Goal: Task Accomplishment & Management: Manage account settings

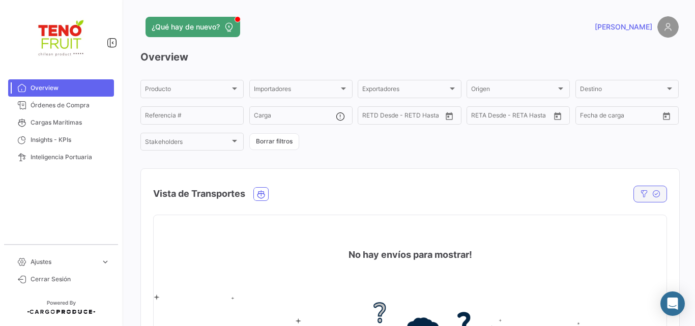
click at [656, 191] on button "button" at bounding box center [650, 194] width 34 height 17
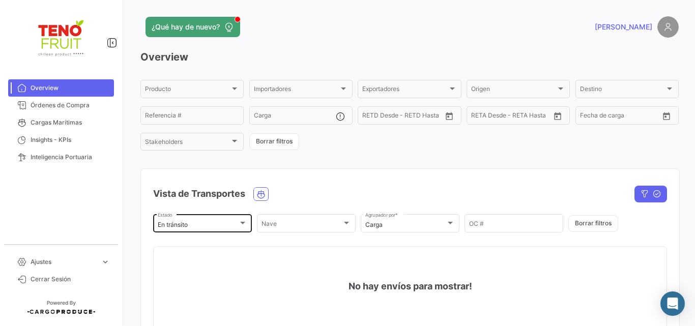
click at [201, 219] on div "En tránsito Estado" at bounding box center [202, 223] width 89 height 20
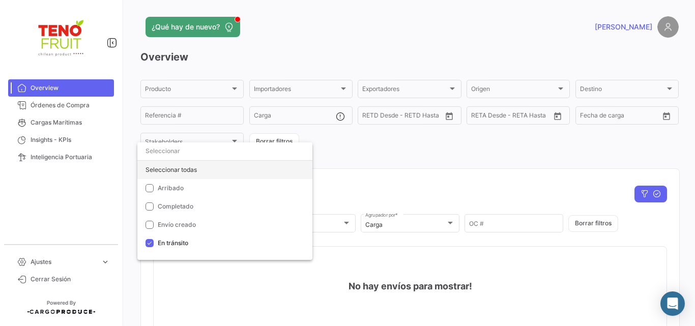
click at [179, 170] on div "Seleccionar todas" at bounding box center [224, 170] width 175 height 18
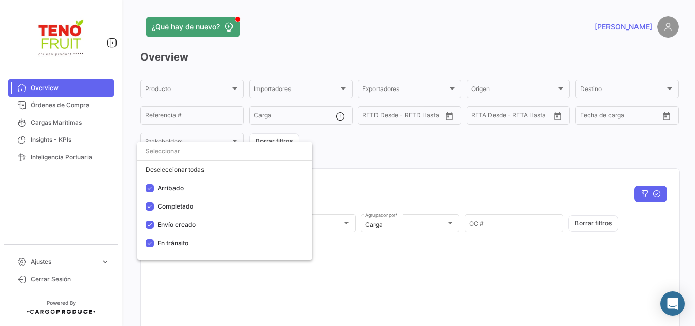
click at [428, 36] on div at bounding box center [347, 163] width 695 height 326
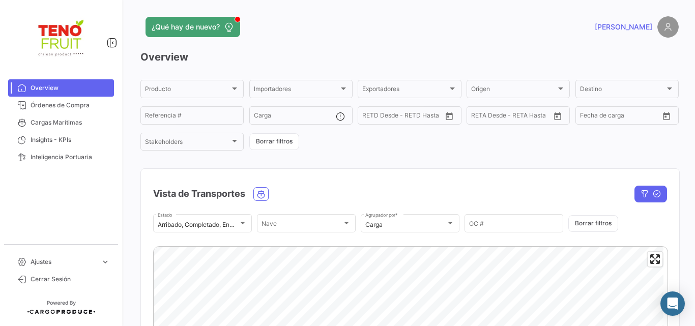
click at [689, 159] on div "¿Qué hay de nuevo? [PERSON_NAME] Overview Producto Producto Importadores Import…" at bounding box center [409, 163] width 570 height 326
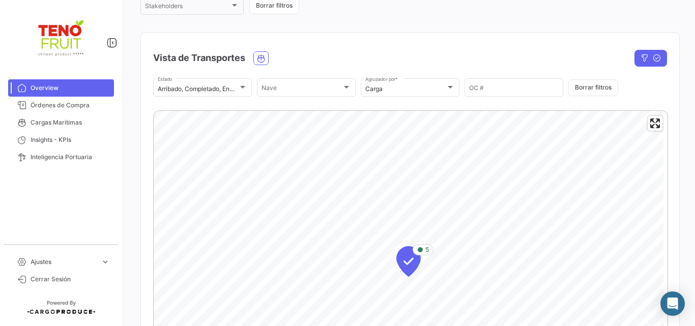
scroll to position [169, 0]
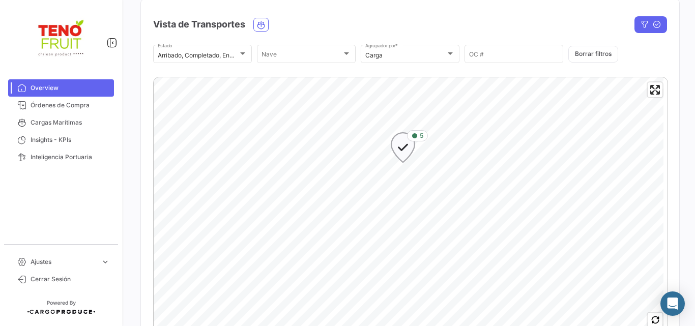
click at [400, 148] on icon "Map marker" at bounding box center [403, 147] width 14 height 21
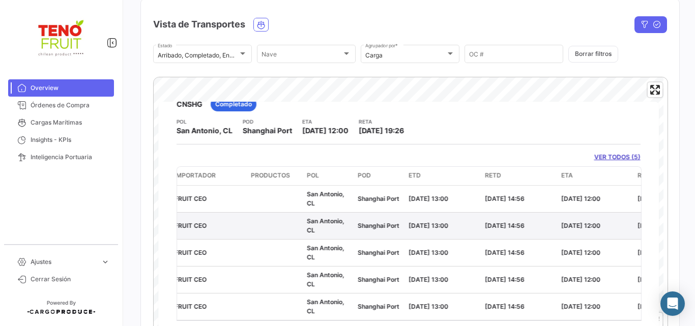
scroll to position [0, 0]
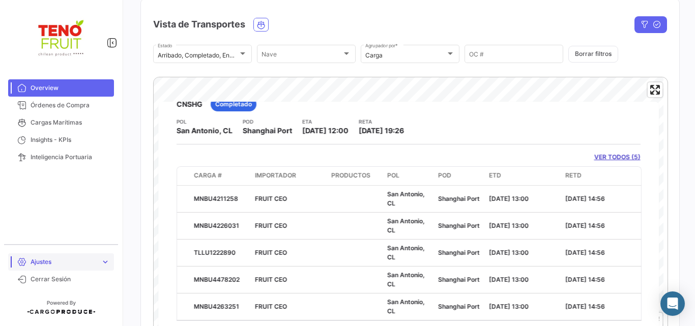
click at [58, 264] on span "Ajustes" at bounding box center [64, 261] width 66 height 9
click at [46, 261] on span "Usuarios" at bounding box center [38, 257] width 25 height 9
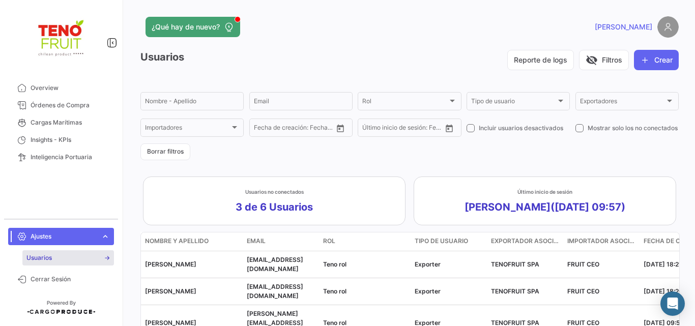
click at [34, 259] on span "Usuarios" at bounding box center [38, 257] width 25 height 9
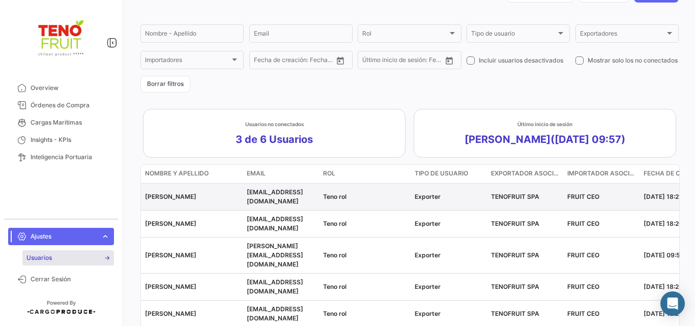
scroll to position [132, 0]
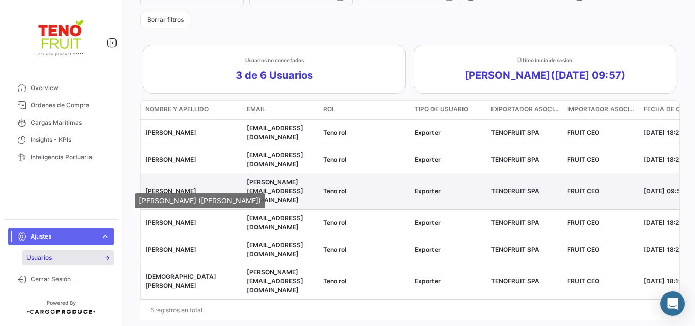
click at [163, 187] on span "[PERSON_NAME]" at bounding box center [170, 191] width 51 height 8
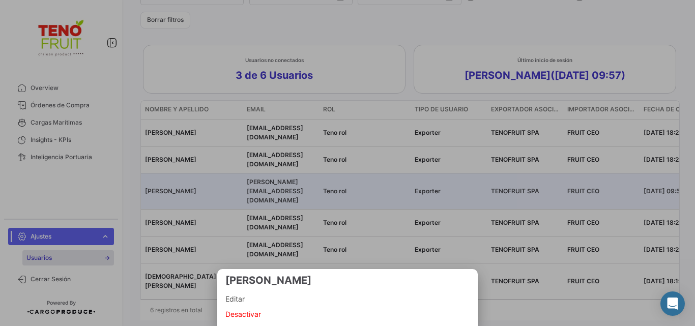
click at [255, 299] on span "Editar" at bounding box center [347, 299] width 244 height 12
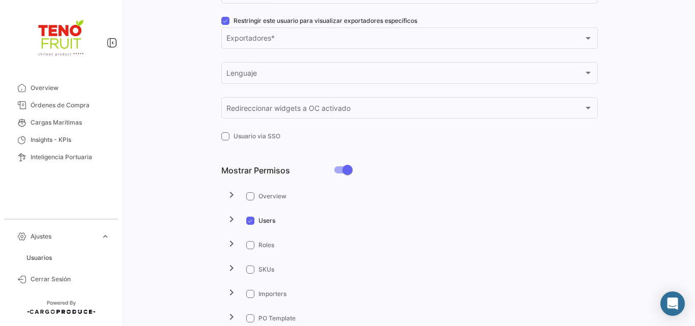
scroll to position [407, 0]
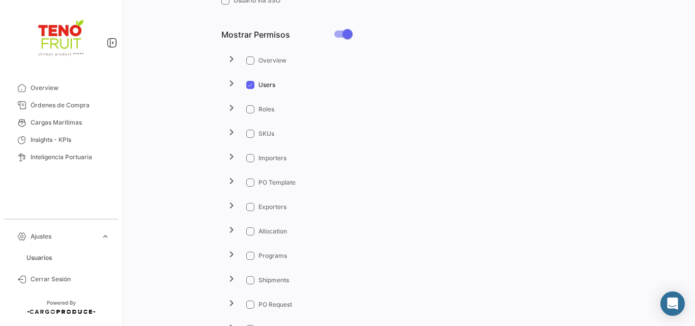
checkbox input "true"
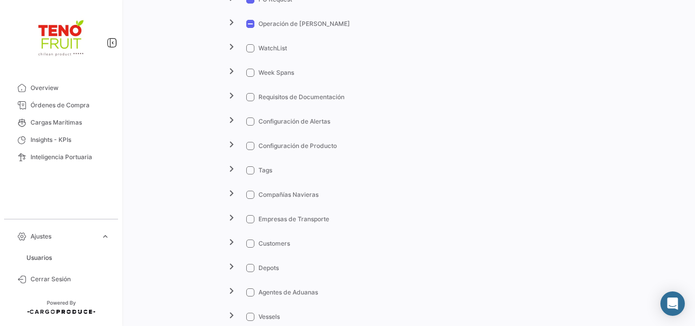
scroll to position [678, 0]
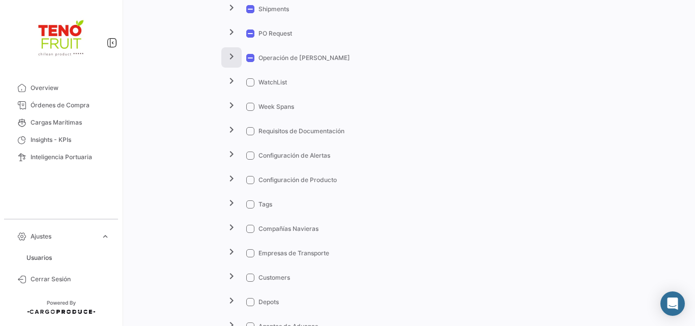
click at [237, 55] on button "chevron_right" at bounding box center [231, 57] width 20 height 20
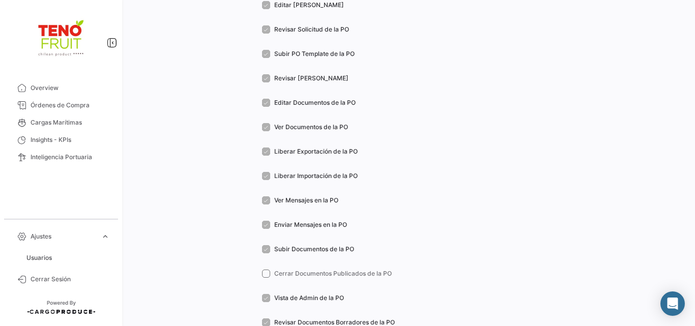
scroll to position [915, 0]
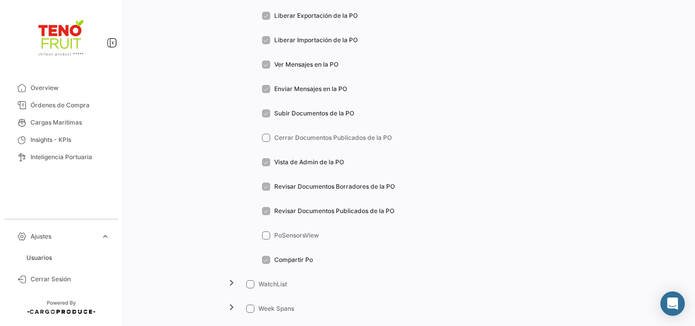
click at [268, 137] on span at bounding box center [266, 138] width 8 height 8
click at [266, 142] on input "Cerrar Documentos Publicados de la PO" at bounding box center [265, 142] width 1 height 1
checkbox input "true"
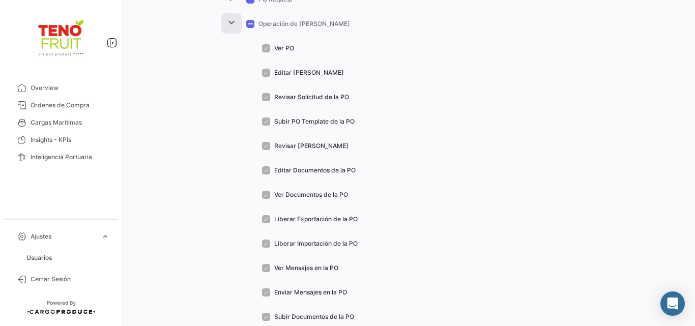
click at [223, 19] on button "expand_more" at bounding box center [231, 23] width 20 height 20
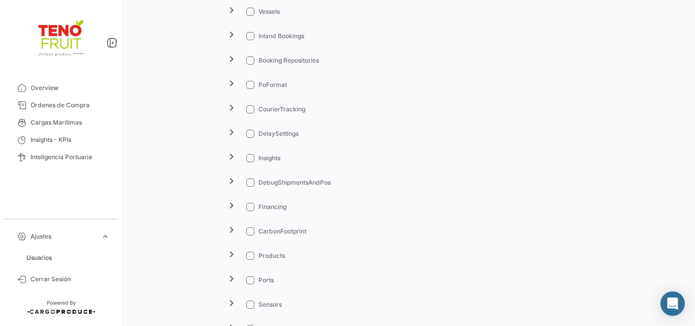
scroll to position [1051, 0]
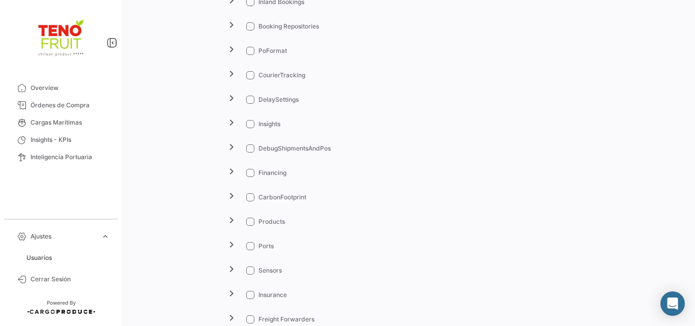
click at [252, 123] on span at bounding box center [250, 124] width 8 height 8
click at [250, 128] on input "Insights" at bounding box center [250, 128] width 1 height 1
checkbox input "true"
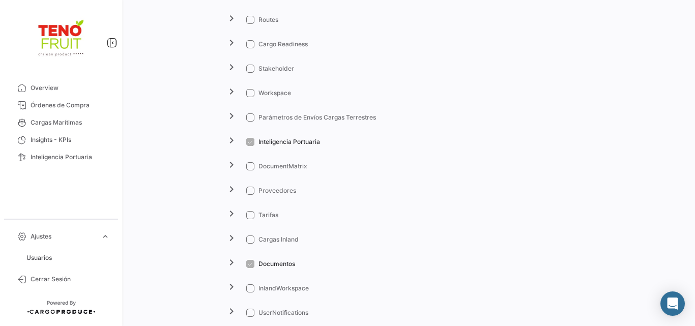
scroll to position [1458, 0]
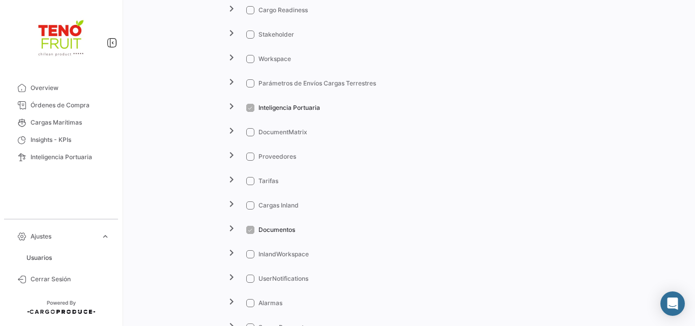
click at [251, 130] on span at bounding box center [250, 132] width 8 height 8
click at [250, 136] on input "DocumentMatrix" at bounding box center [250, 136] width 1 height 1
checkbox input "true"
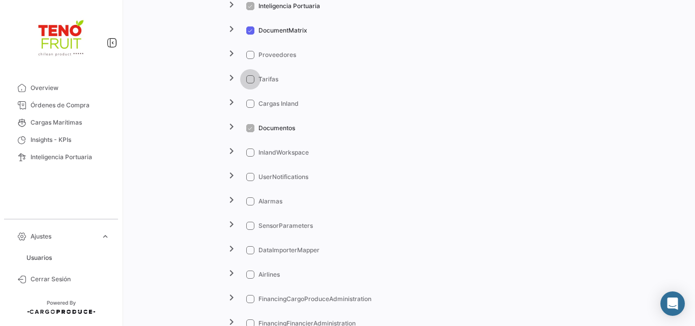
click at [248, 79] on span at bounding box center [250, 79] width 8 height 8
click at [250, 83] on input "Tarifas" at bounding box center [250, 83] width 1 height 1
checkbox input "true"
click at [251, 51] on span at bounding box center [250, 55] width 8 height 8
click at [250, 59] on input "Proveedores" at bounding box center [250, 59] width 1 height 1
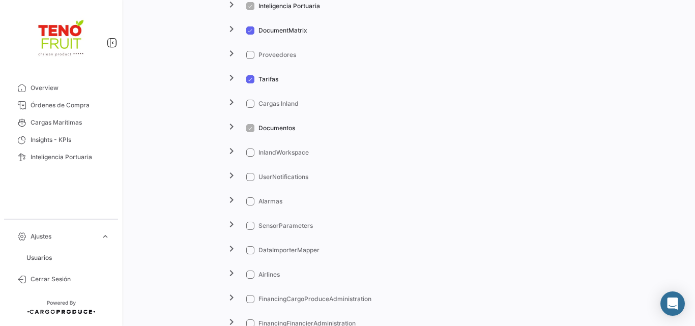
checkbox input "true"
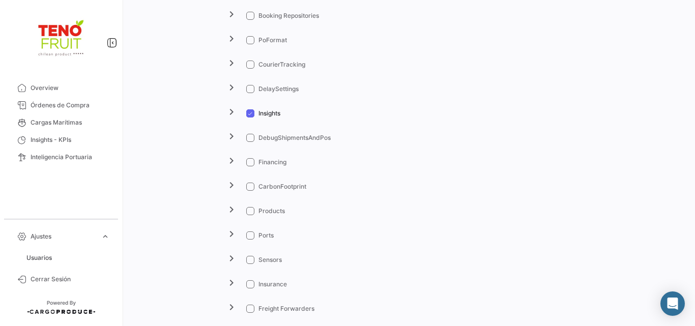
scroll to position [993, 0]
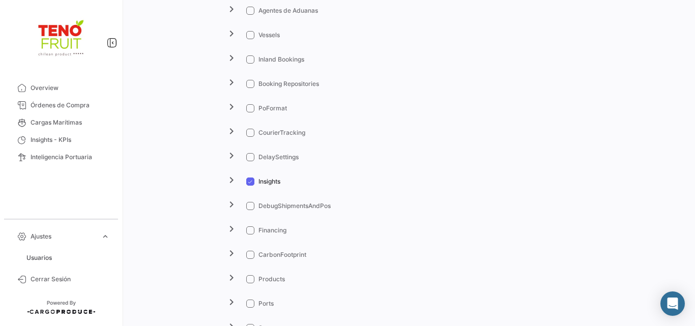
click at [248, 130] on span at bounding box center [250, 133] width 8 height 8
click at [250, 137] on input "CourierTracking" at bounding box center [250, 137] width 1 height 1
checkbox input "true"
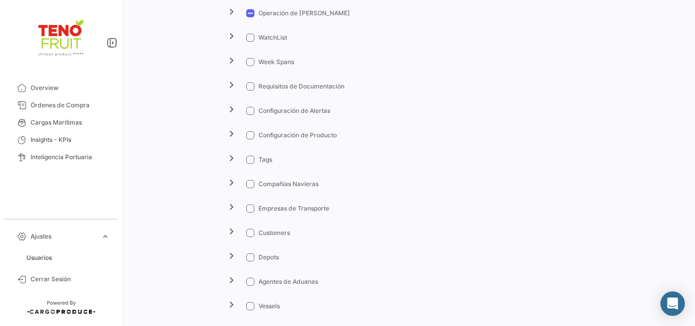
scroll to position [655, 0]
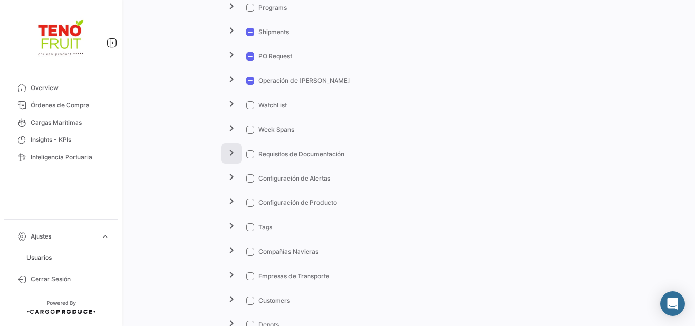
click at [230, 153] on mat-icon "chevron_right" at bounding box center [231, 152] width 12 height 12
click at [232, 154] on mat-icon "expand_more" at bounding box center [231, 152] width 12 height 12
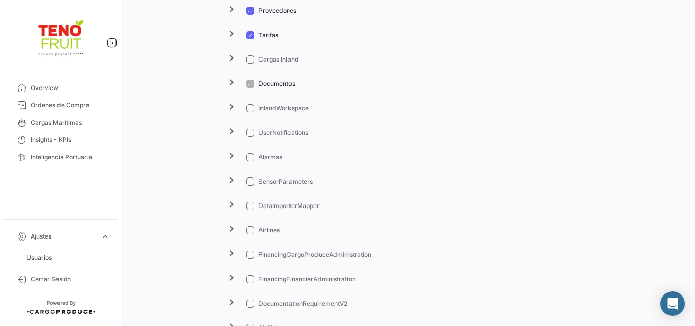
scroll to position [1570, 0]
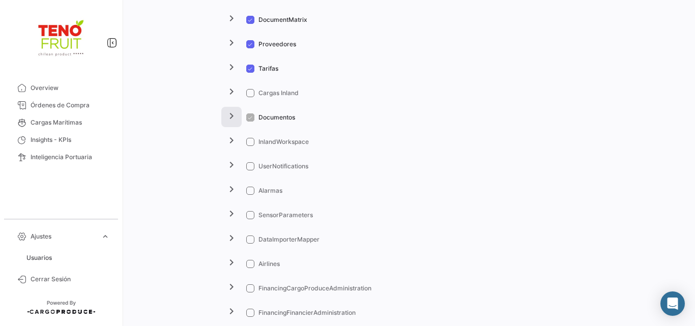
click at [232, 110] on mat-icon "chevron_right" at bounding box center [231, 116] width 12 height 12
click at [232, 110] on mat-icon "expand_more" at bounding box center [231, 116] width 12 height 12
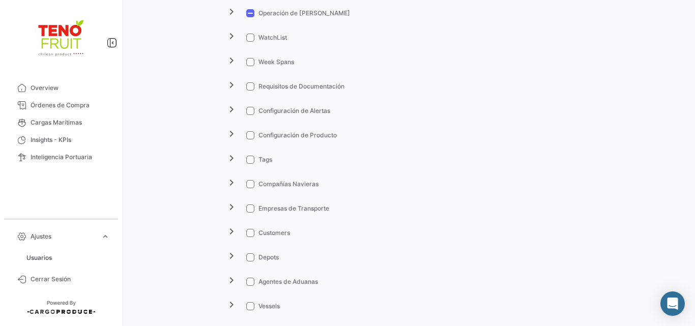
scroll to position [688, 0]
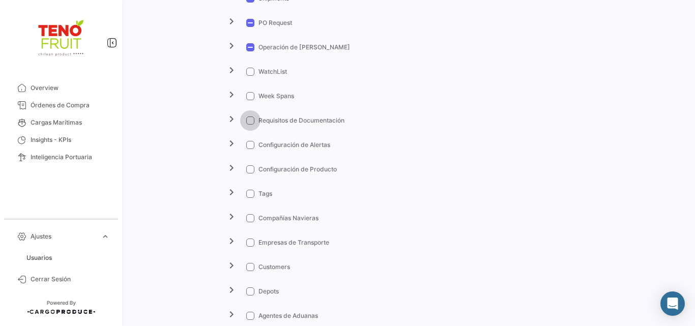
click at [248, 122] on span at bounding box center [250, 120] width 8 height 8
click at [250, 125] on input "Requisitos de Documentación" at bounding box center [250, 125] width 1 height 1
checkbox input "true"
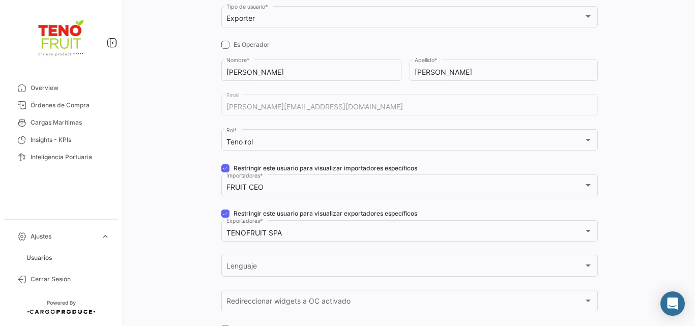
scroll to position [0, 0]
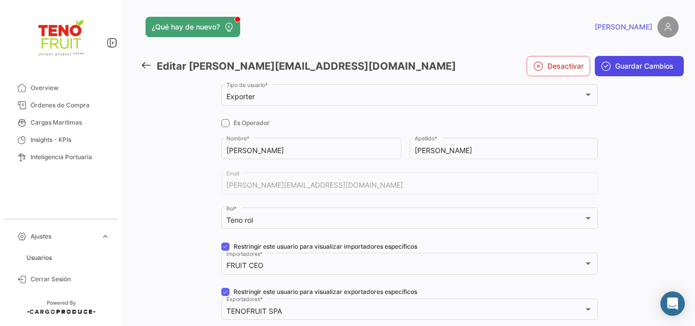
click at [629, 61] on button "Guardar Cambios" at bounding box center [638, 66] width 89 height 20
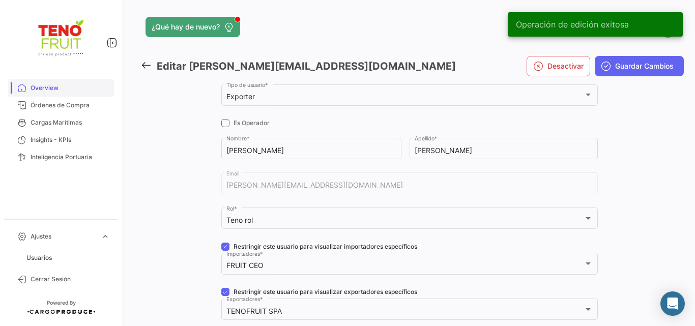
click at [33, 90] on span "Overview" at bounding box center [70, 87] width 79 height 9
